Goal: Complete application form

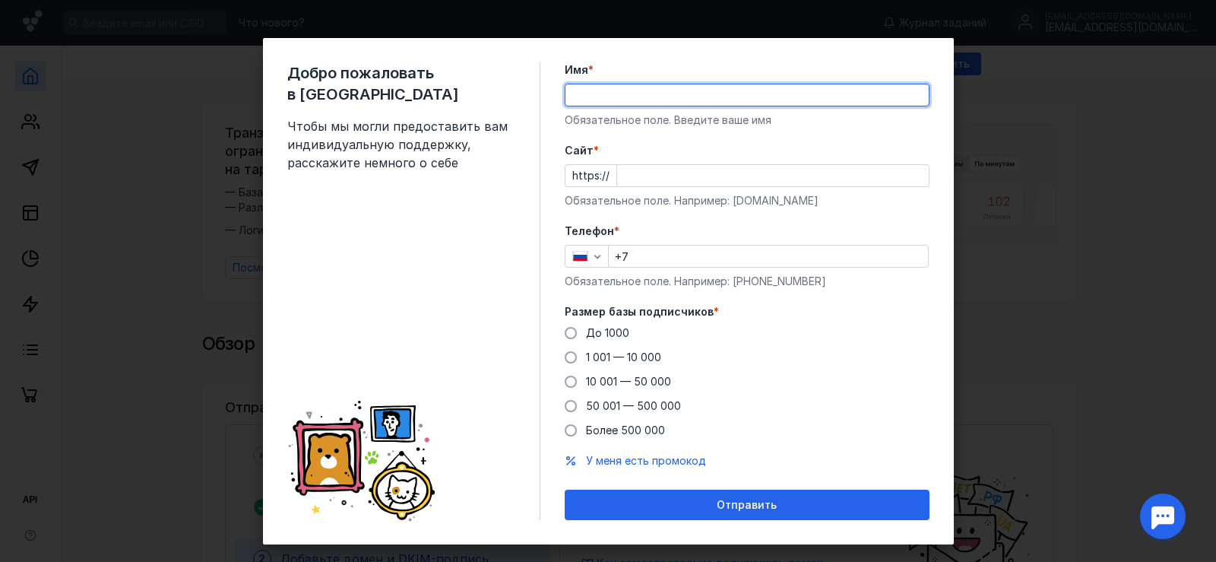
click at [594, 90] on input "Имя *" at bounding box center [747, 94] width 363 height 21
type input "[PERSON_NAME]"
click at [635, 178] on input "Cайт *" at bounding box center [773, 175] width 312 height 21
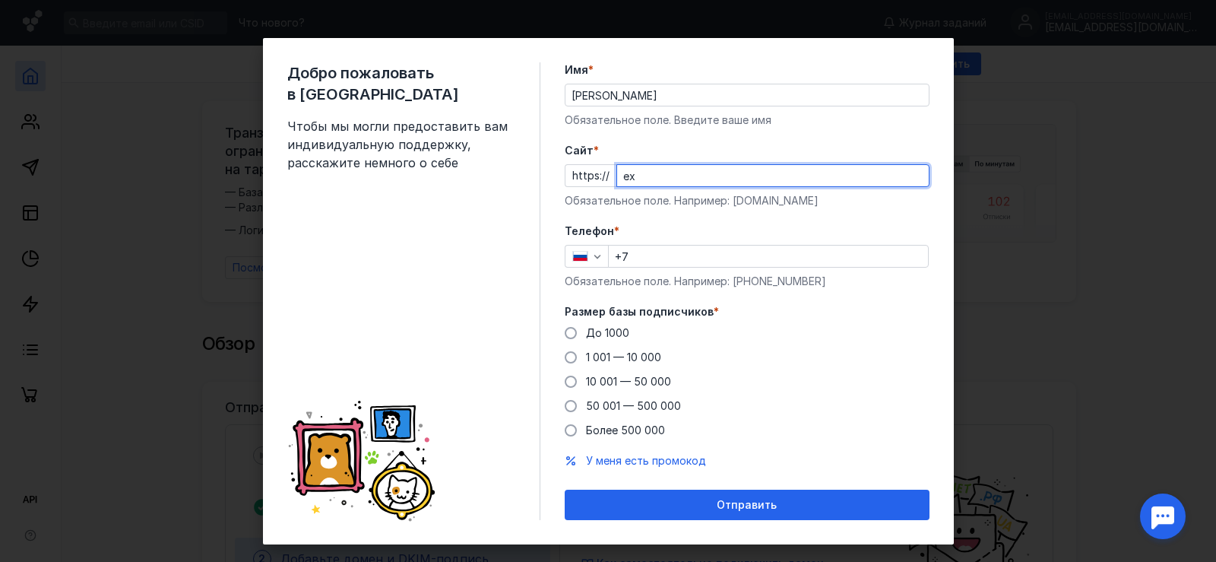
type input "e"
type input "[DOMAIN_NAME]"
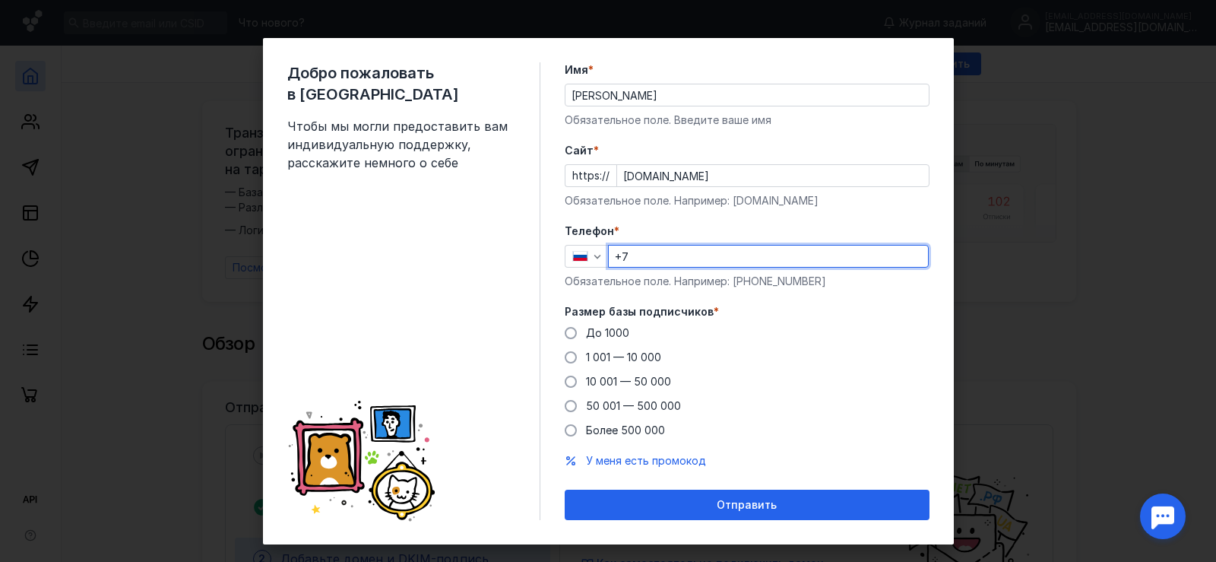
click at [663, 250] on input "+7" at bounding box center [768, 256] width 319 height 21
type input "[PHONE_NUMBER]"
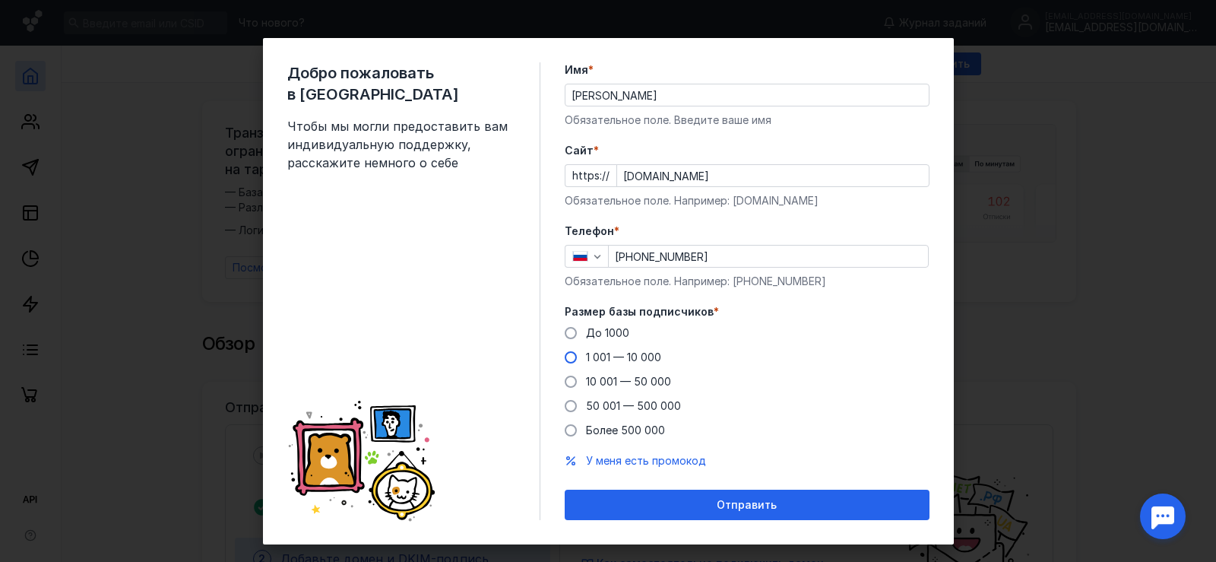
click at [565, 357] on span at bounding box center [571, 357] width 12 height 12
click at [0, 0] on input "1 001 — 10 000" at bounding box center [0, 0] width 0 height 0
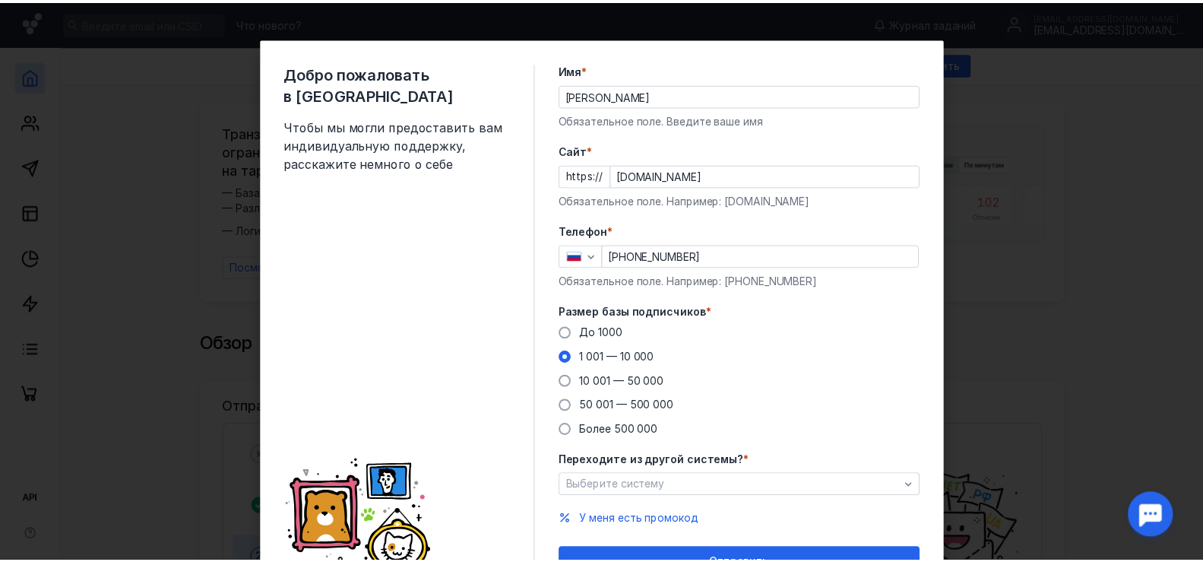
scroll to position [76, 0]
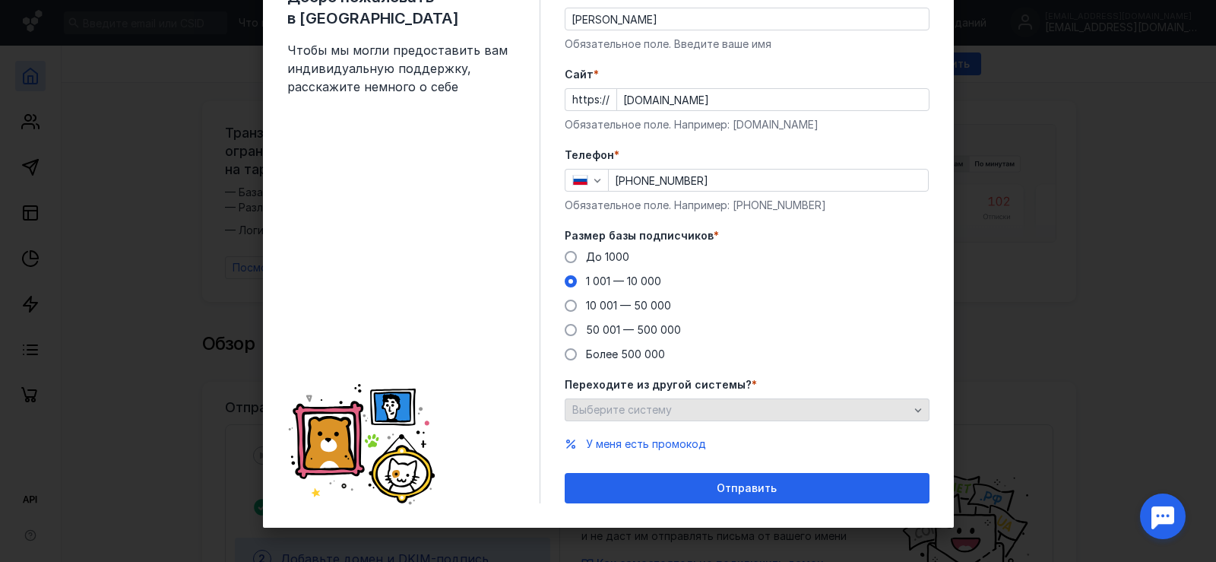
click at [674, 410] on div "Выберите систему" at bounding box center [741, 410] width 344 height 13
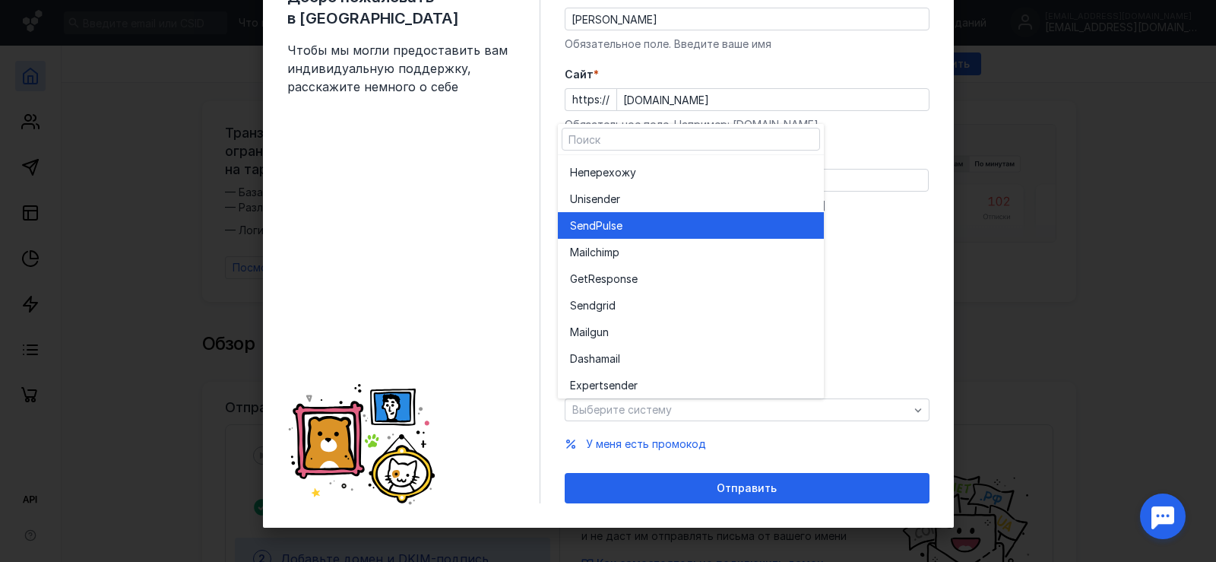
click at [629, 220] on div "SendPuls e" at bounding box center [691, 225] width 242 height 15
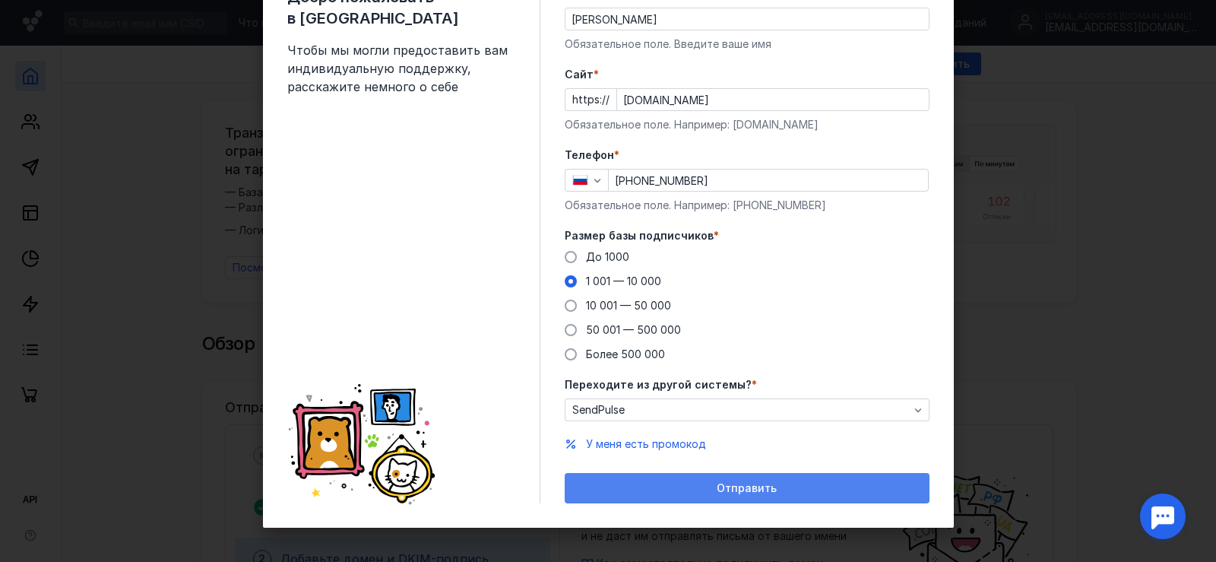
click at [699, 493] on div "Отправить" at bounding box center [747, 488] width 350 height 13
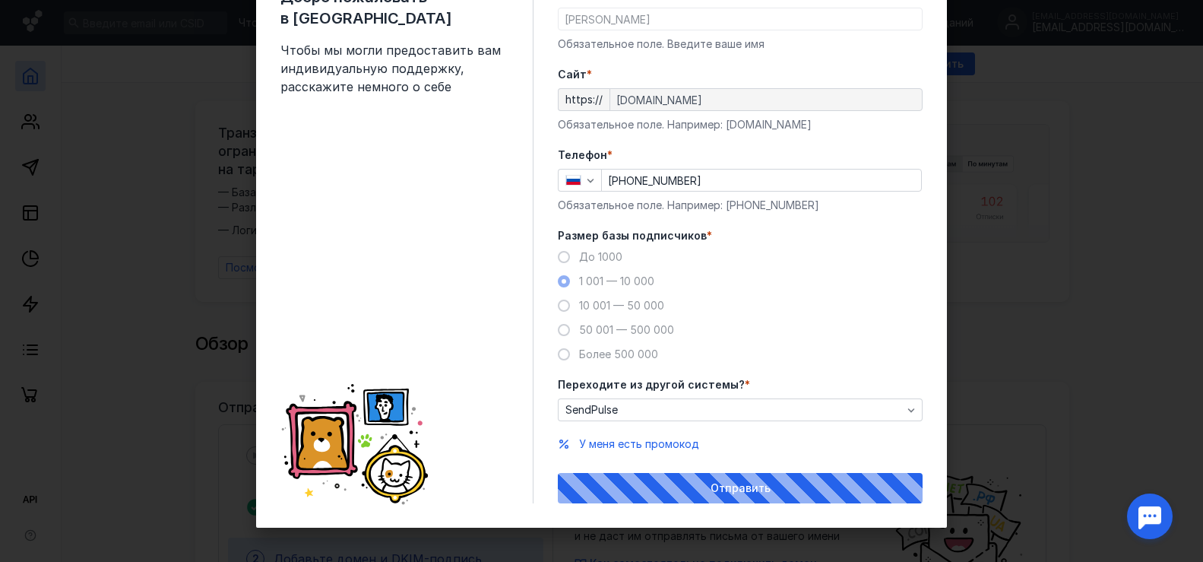
scroll to position [80, 0]
